Goal: Navigation & Orientation: Find specific page/section

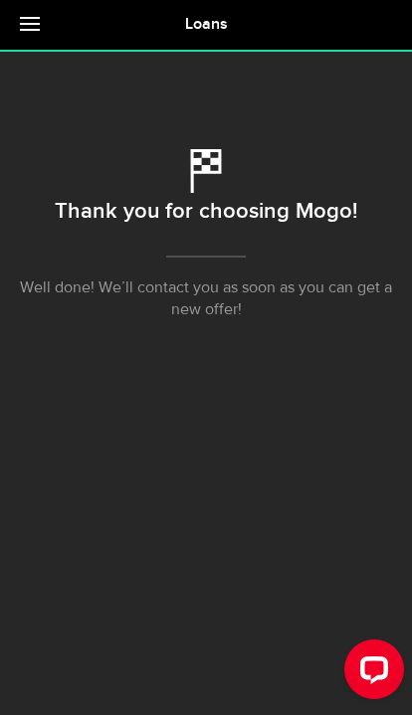
click at [37, 22] on link at bounding box center [35, 25] width 70 height 50
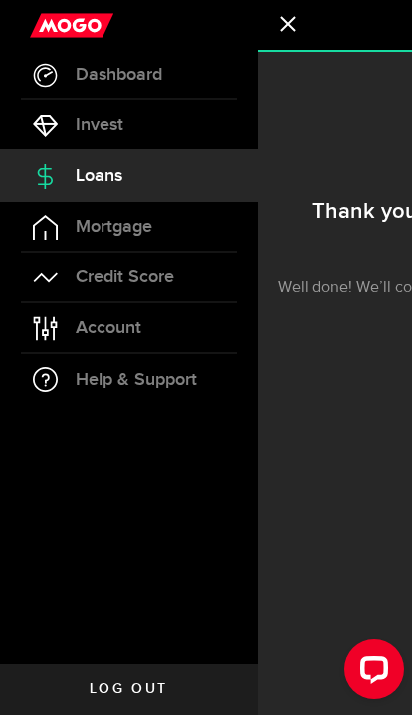
click at [23, 35] on div at bounding box center [129, 25] width 258 height 50
click at [80, 81] on span "Dashboard" at bounding box center [119, 75] width 86 height 18
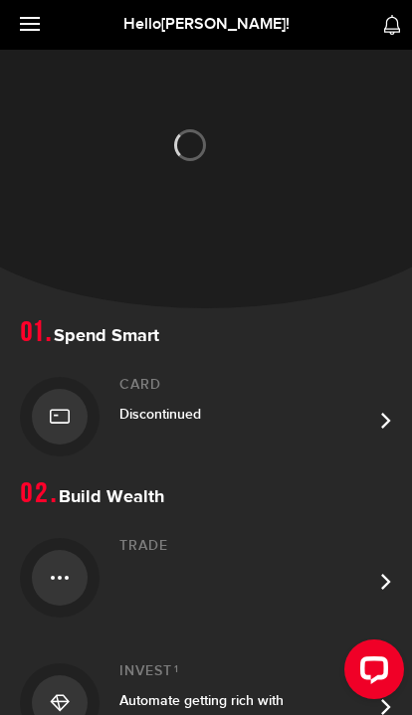
click at [87, 89] on div at bounding box center [206, 179] width 412 height 258
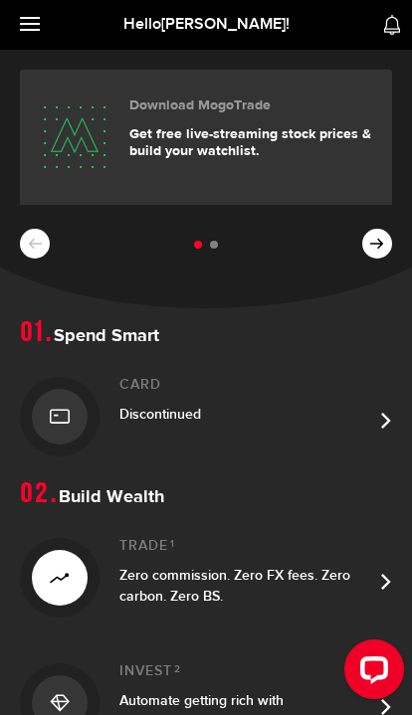
click at [28, 24] on span at bounding box center [30, 24] width 20 height 2
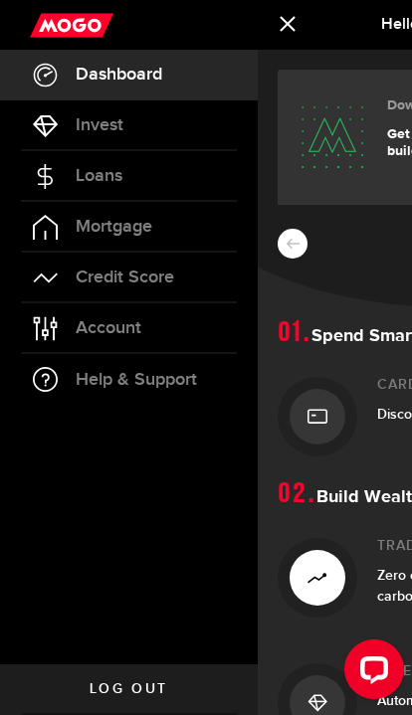
click at [109, 171] on span "Loans" at bounding box center [99, 176] width 47 height 18
